Goal: Find contact information: Find contact information

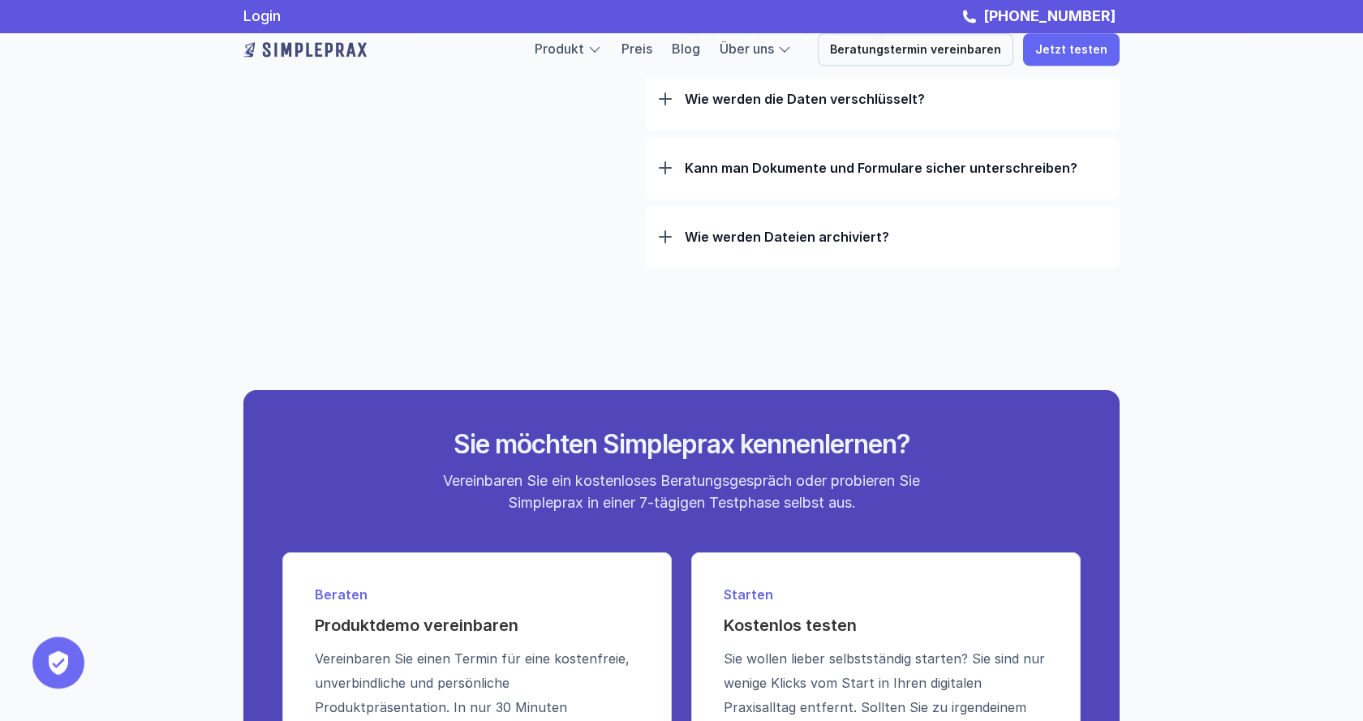
scroll to position [5297, 0]
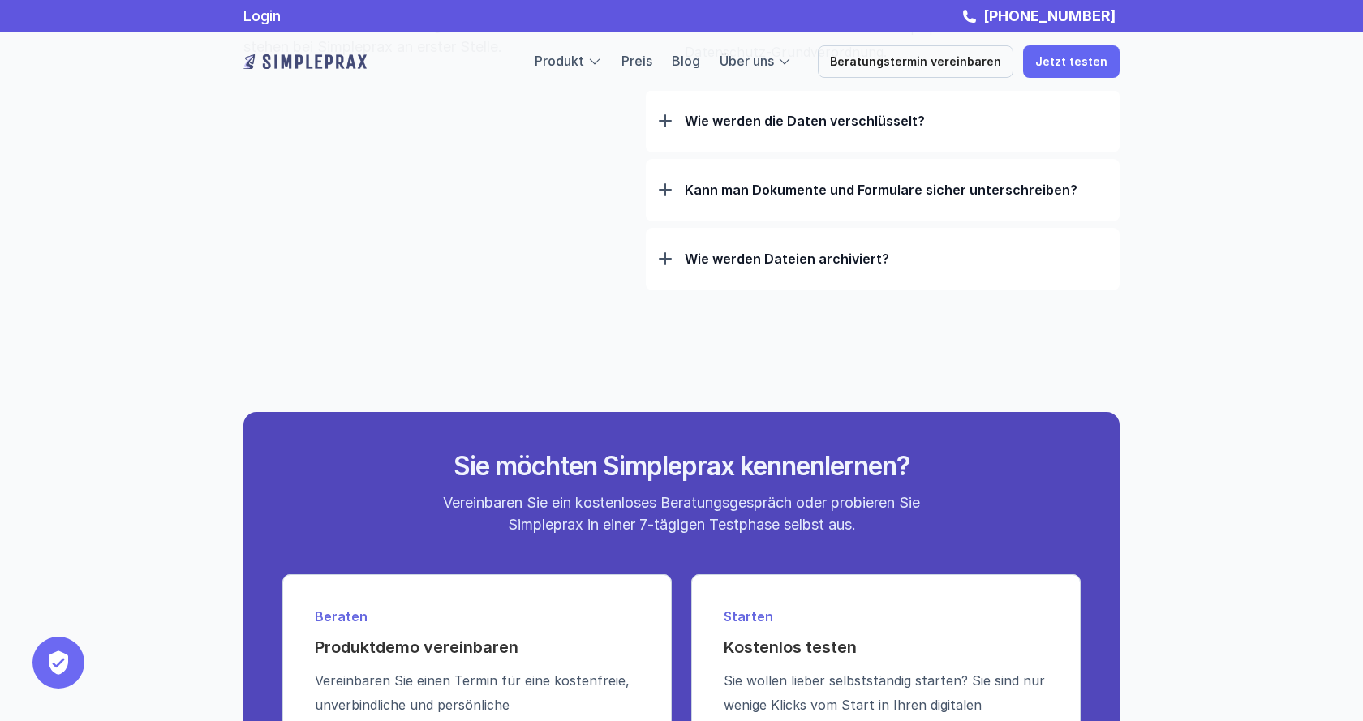
click at [862, 251] on div "Wie werden Dateien archiviert?" at bounding box center [883, 259] width 448 height 42
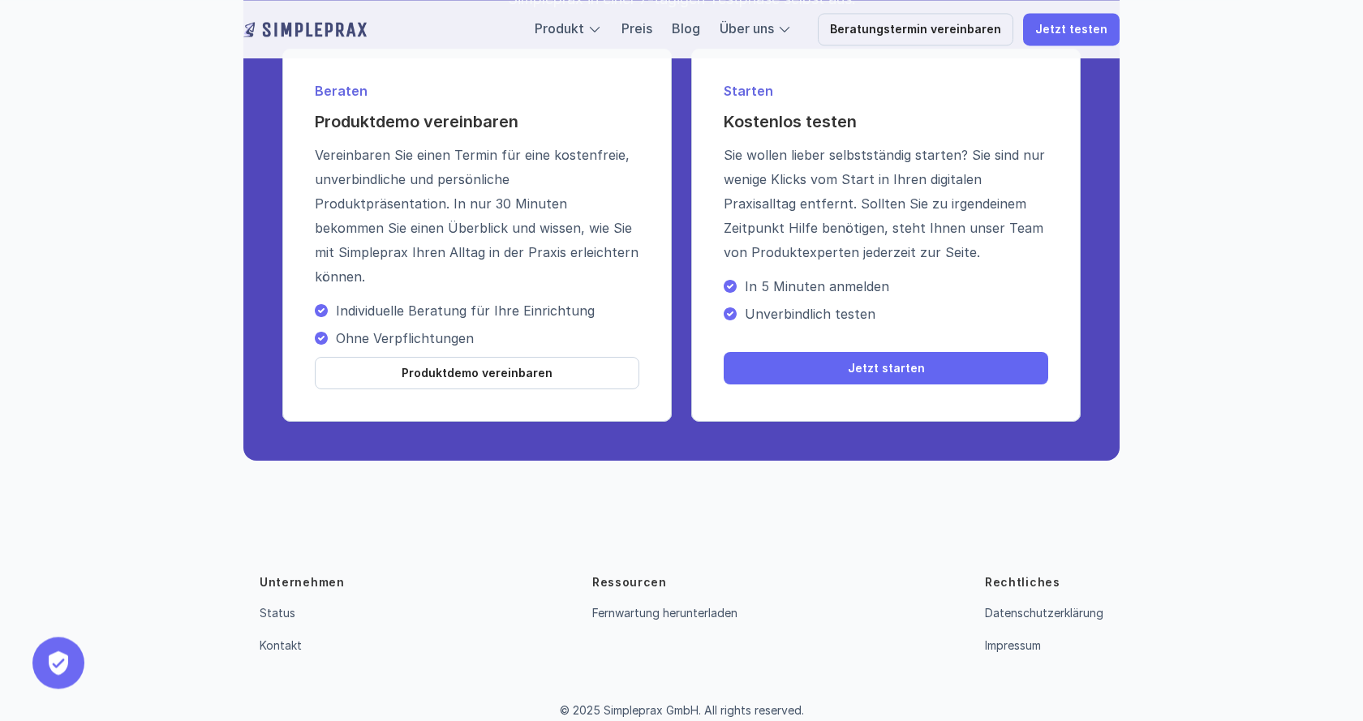
scroll to position [6029, 0]
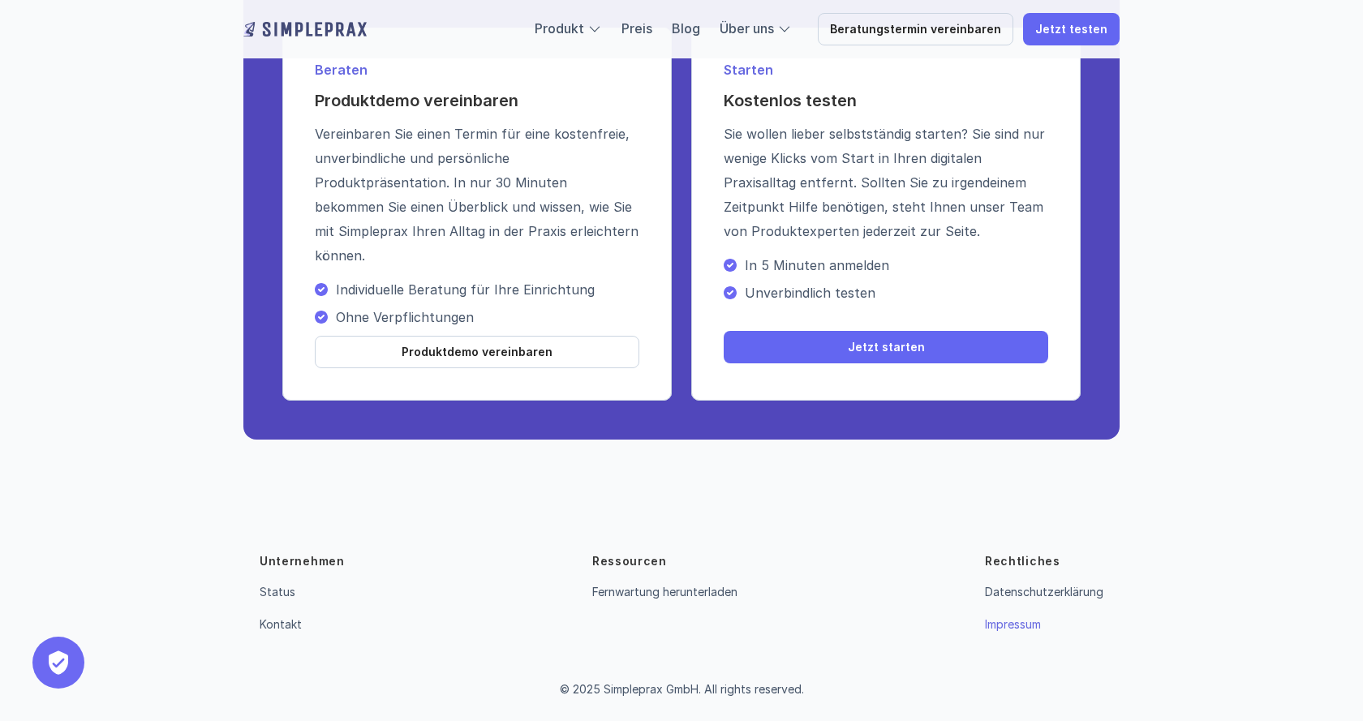
click at [1003, 631] on link "Impressum" at bounding box center [1013, 624] width 56 height 14
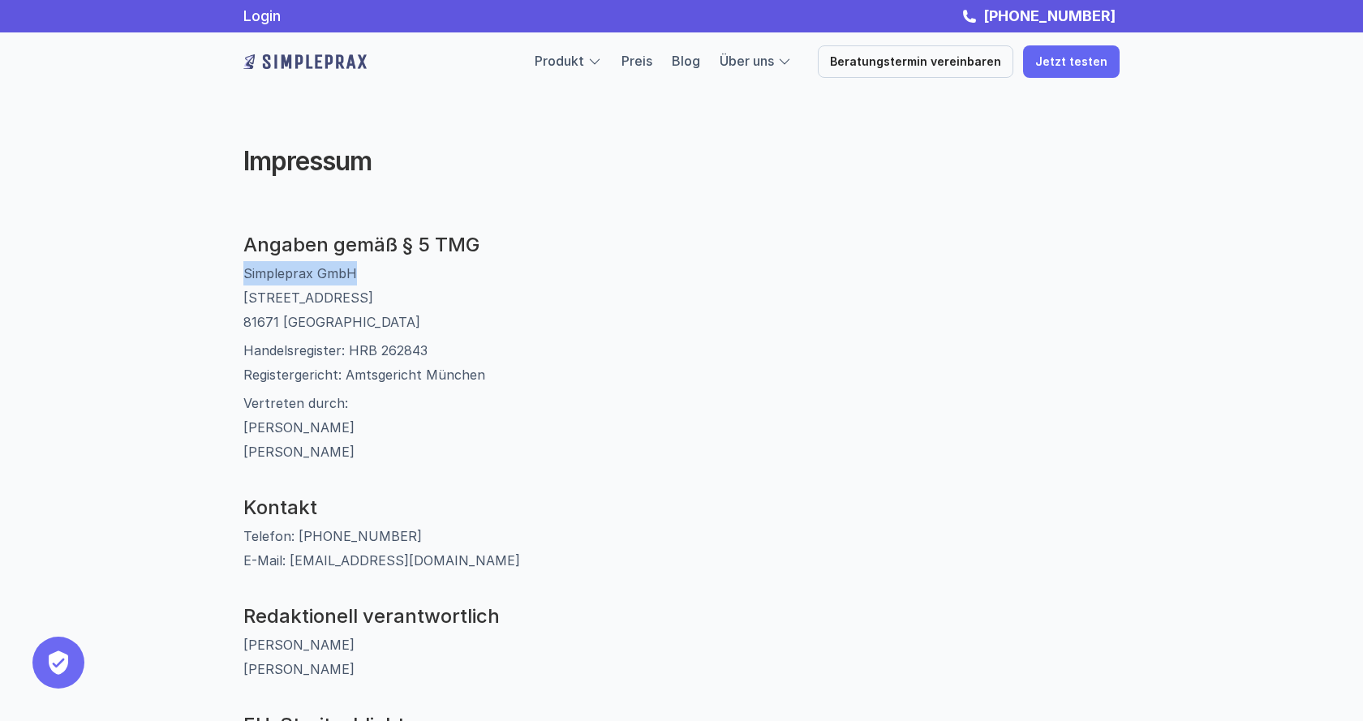
drag, startPoint x: 240, startPoint y: 283, endPoint x: 363, endPoint y: 279, distance: 122.6
drag, startPoint x: 231, startPoint y: 299, endPoint x: 394, endPoint y: 314, distance: 163.8
copy p "[STREET_ADDRESS]"
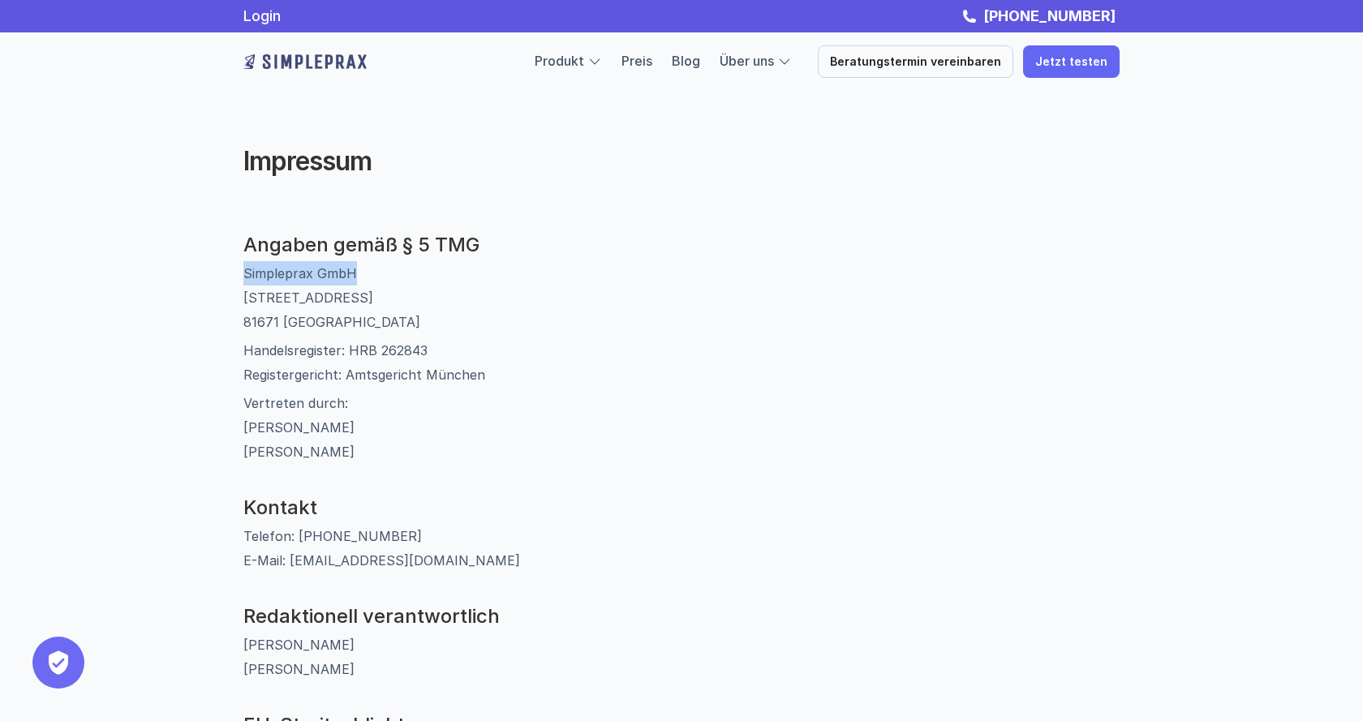
drag, startPoint x: 238, startPoint y: 265, endPoint x: 382, endPoint y: 280, distance: 145.2
copy p "Simpleprax GmbH"
